Goal: Task Accomplishment & Management: Manage account settings

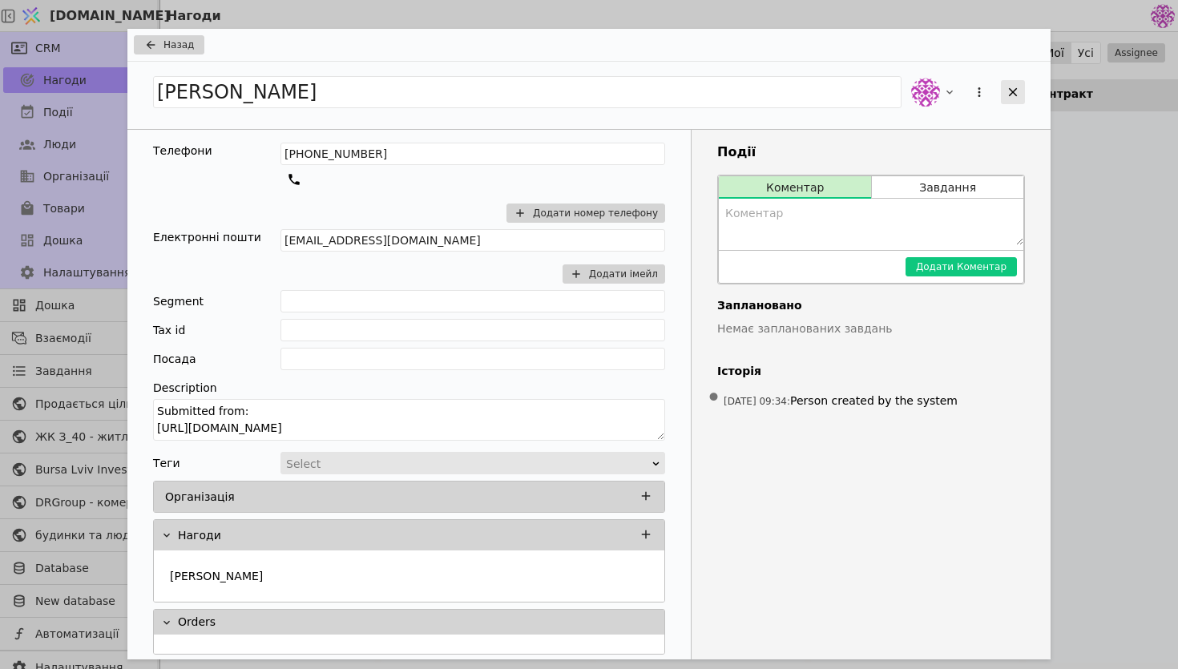
click at [1010, 95] on icon "Add Opportunity" at bounding box center [1012, 92] width 14 height 14
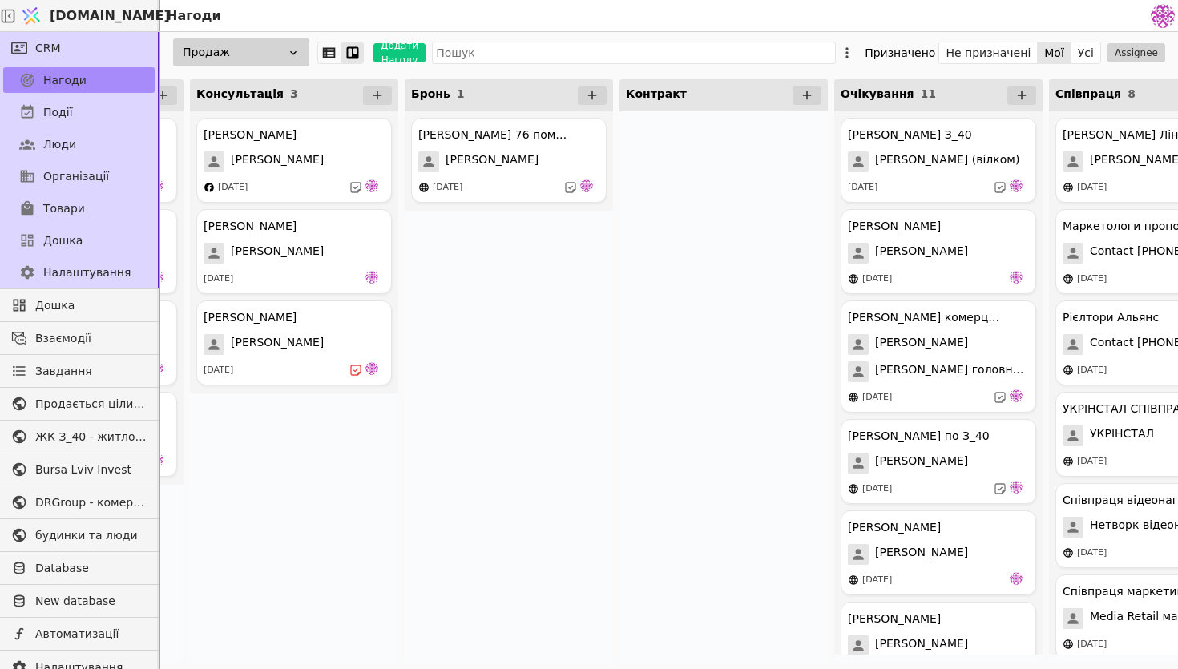
scroll to position [0, 266]
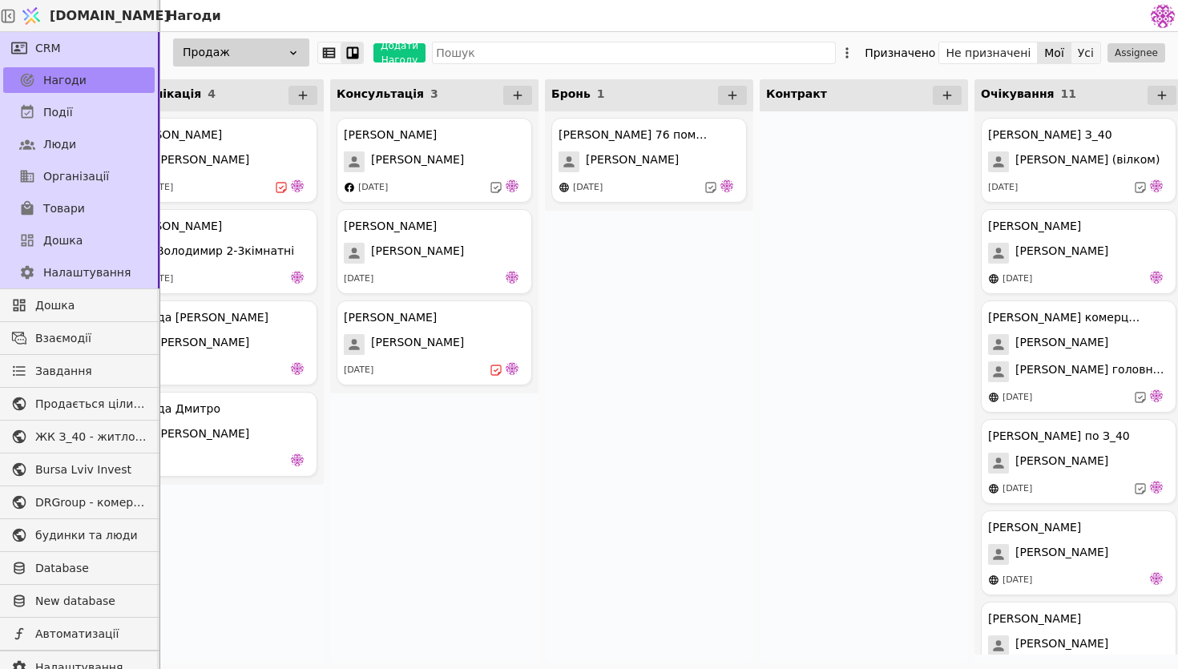
click at [1087, 44] on button "Усі" at bounding box center [1085, 53] width 29 height 22
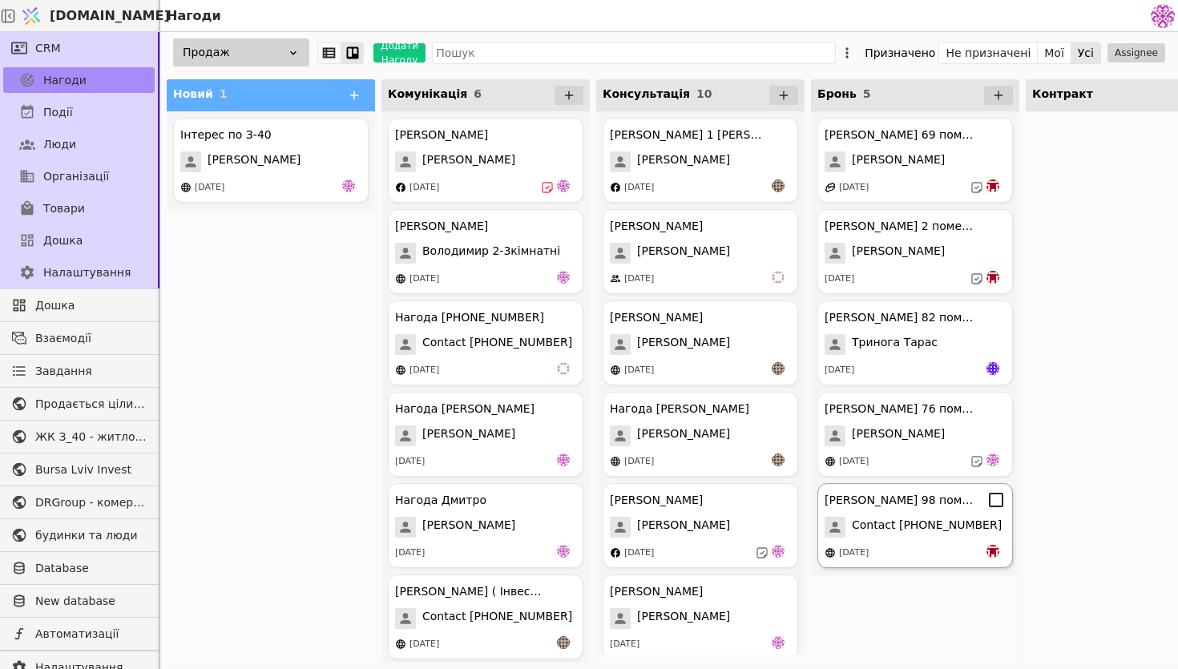
click at [898, 521] on span "Contact [PHONE_NUMBER]" at bounding box center [927, 527] width 150 height 21
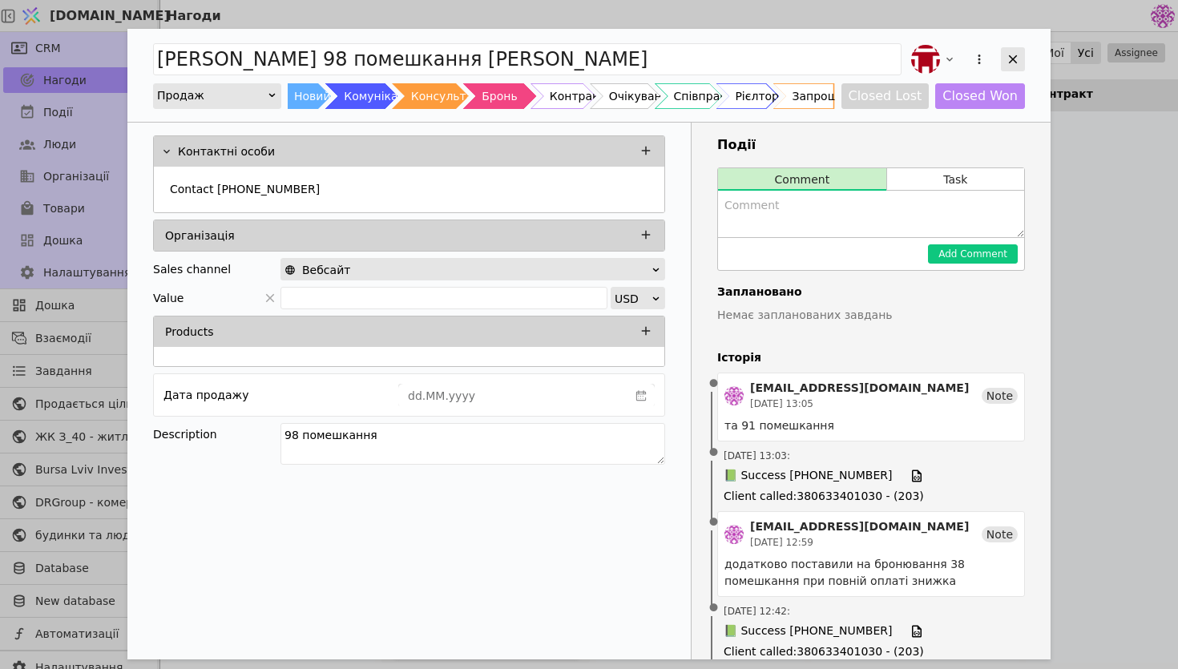
click at [1013, 61] on icon "Add Opportunity" at bounding box center [1012, 59] width 14 height 14
click at [1009, 62] on icon "Add Opportunity" at bounding box center [1013, 59] width 9 height 9
